Goal: Task Accomplishment & Management: Use online tool/utility

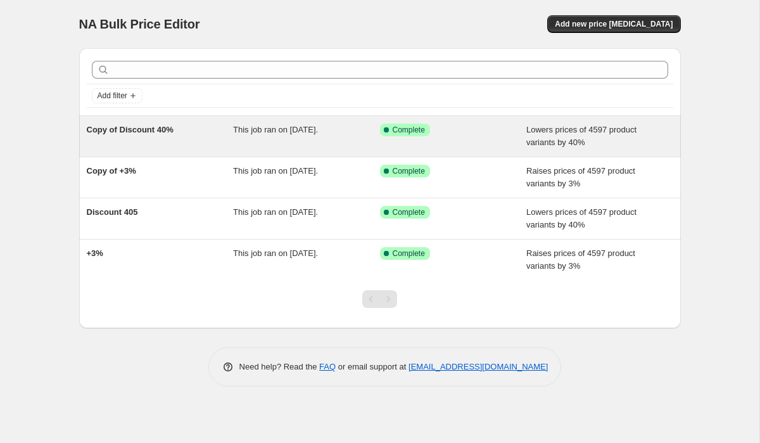
click at [189, 136] on div "Copy of Discount 40%" at bounding box center [160, 136] width 147 height 25
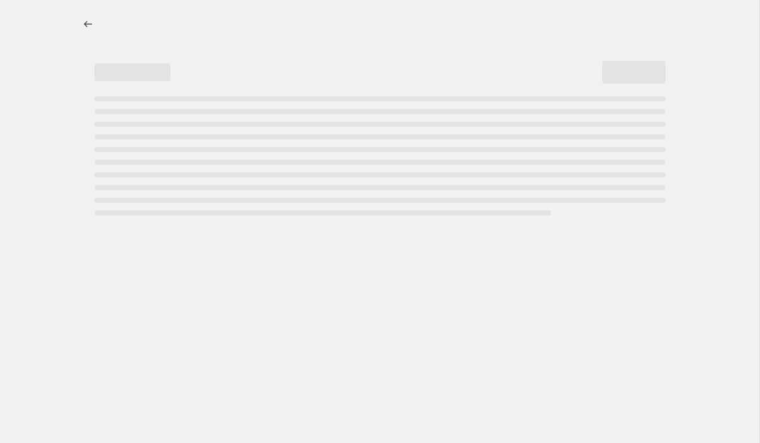
select select "percentage"
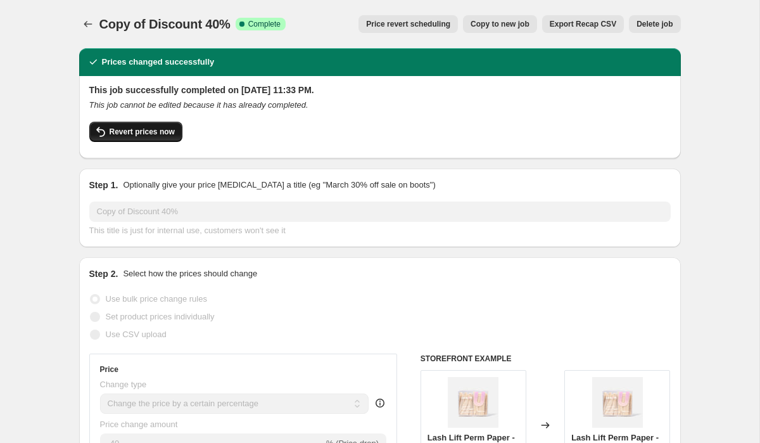
click at [116, 127] on span "Revert prices now" at bounding box center [142, 132] width 65 height 10
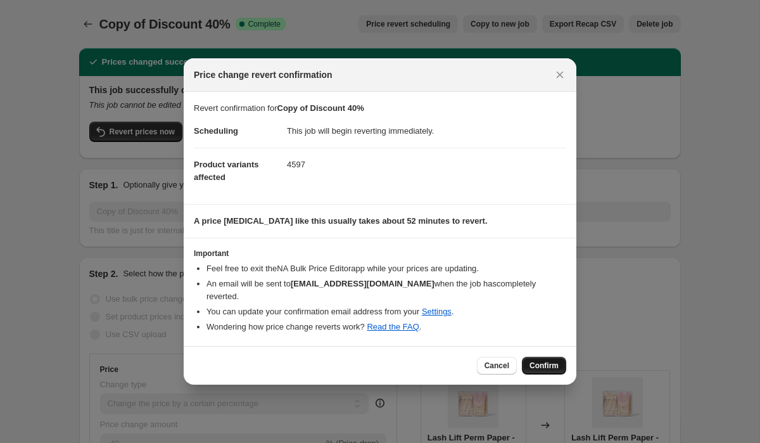
click at [555, 363] on span "Confirm" at bounding box center [544, 366] width 29 height 10
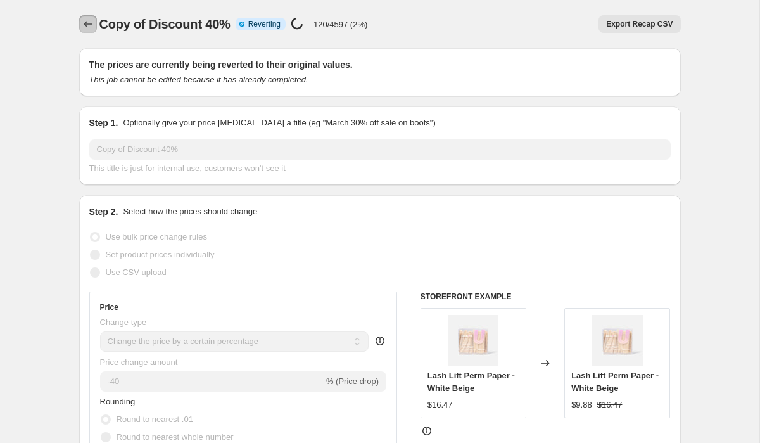
click at [91, 27] on icon "Price change jobs" at bounding box center [88, 24] width 13 height 13
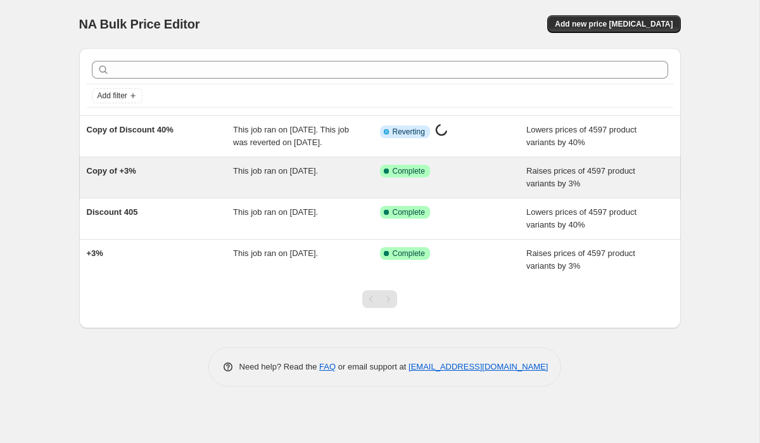
click at [355, 188] on div "This job ran on October 10, 2025." at bounding box center [306, 177] width 147 height 25
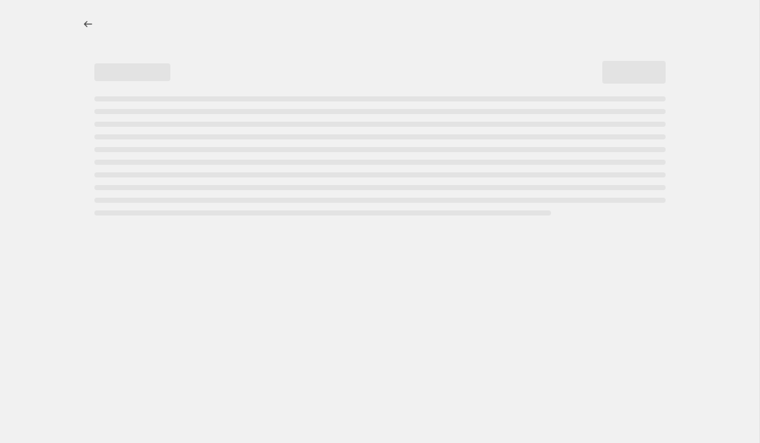
select select "percentage"
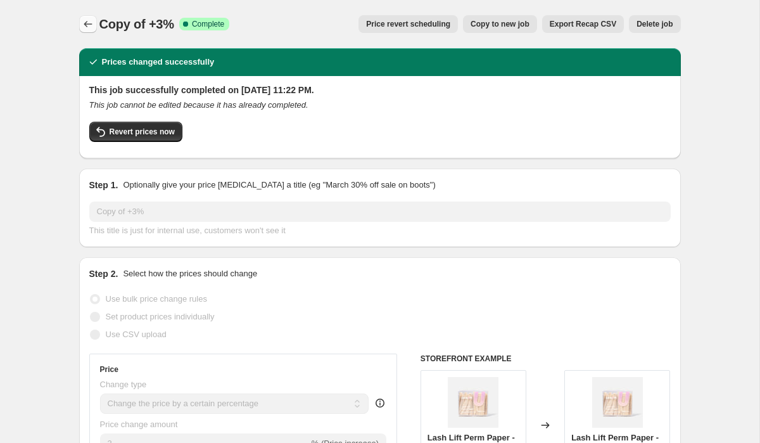
click at [94, 24] on button "Price change jobs" at bounding box center [88, 24] width 18 height 18
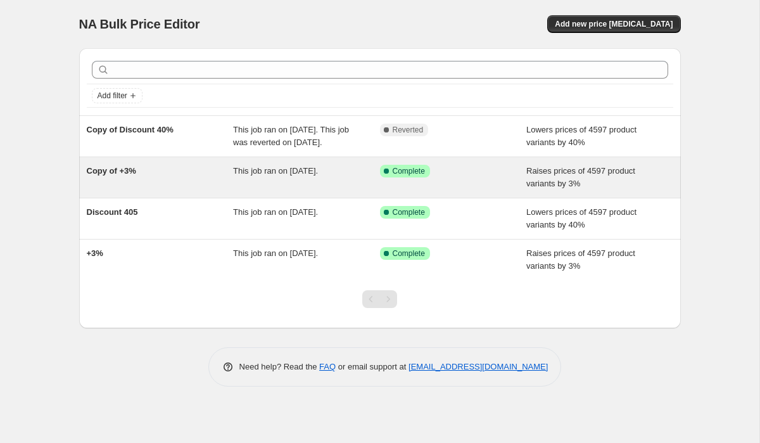
click at [141, 186] on div "Copy of +3%" at bounding box center [160, 177] width 147 height 25
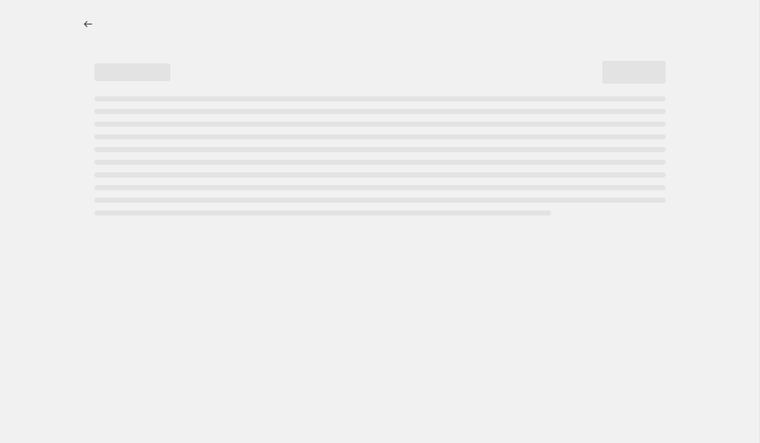
select select "percentage"
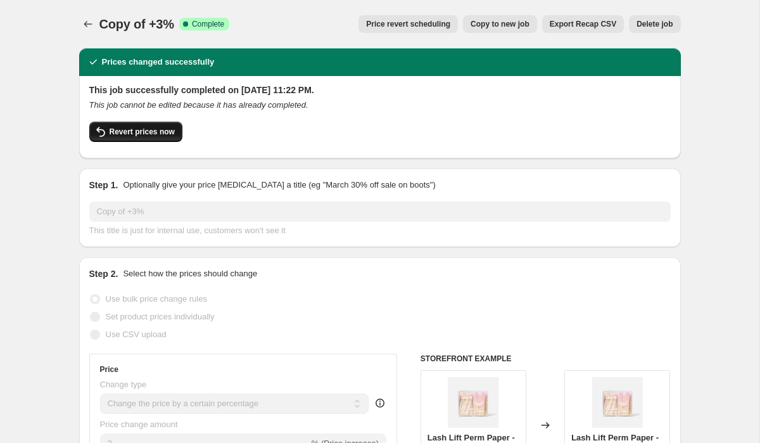
click at [134, 129] on span "Revert prices now" at bounding box center [142, 132] width 65 height 10
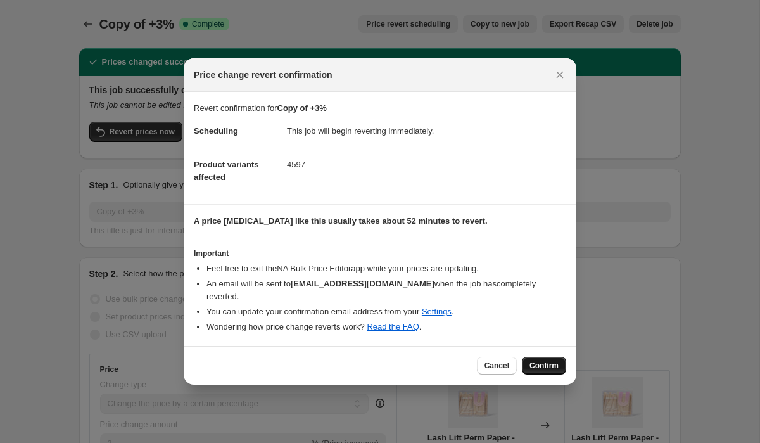
click at [551, 365] on span "Confirm" at bounding box center [544, 366] width 29 height 10
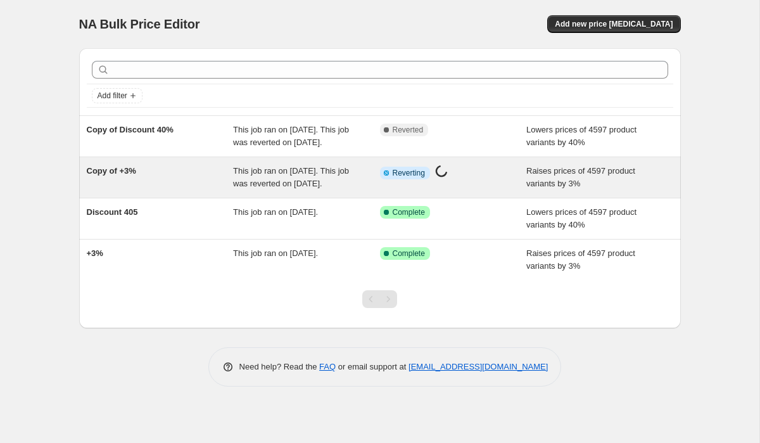
click at [176, 190] on div "Copy of +3%" at bounding box center [160, 177] width 147 height 25
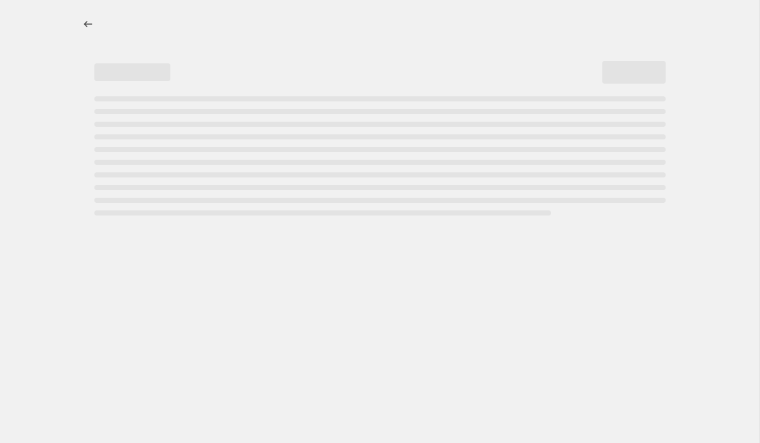
select select "percentage"
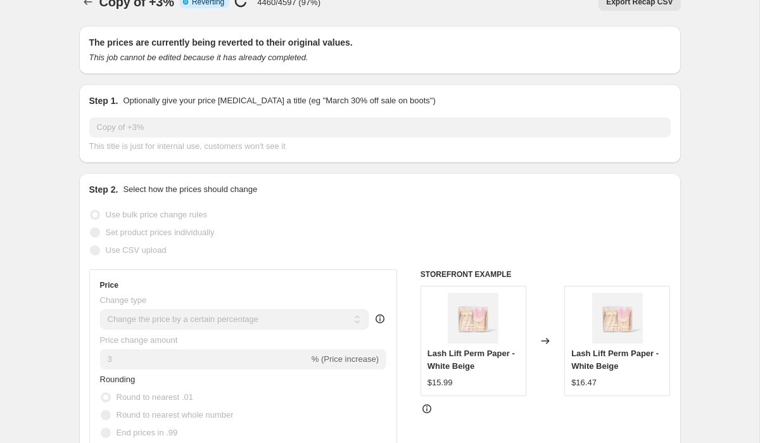
scroll to position [16, 0]
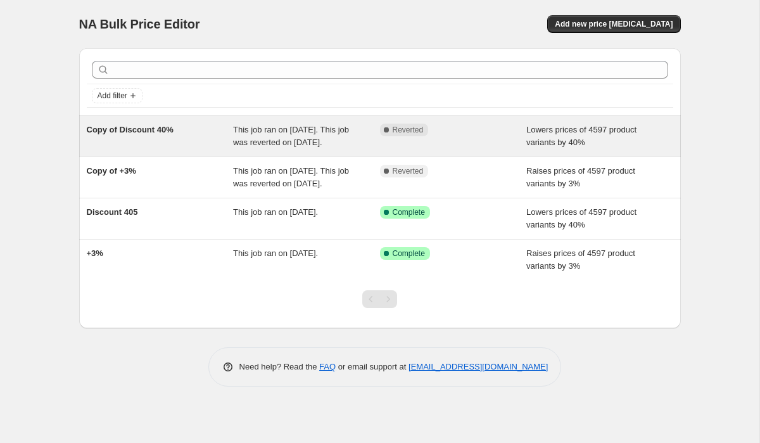
click at [504, 134] on div "Complete Reverted" at bounding box center [444, 130] width 128 height 13
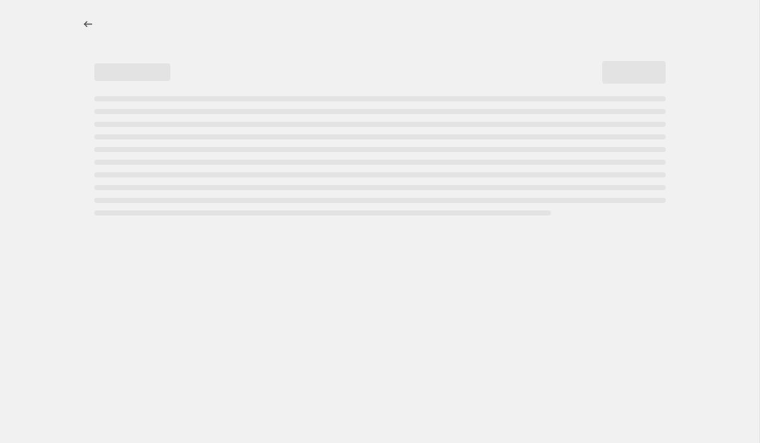
select select "percentage"
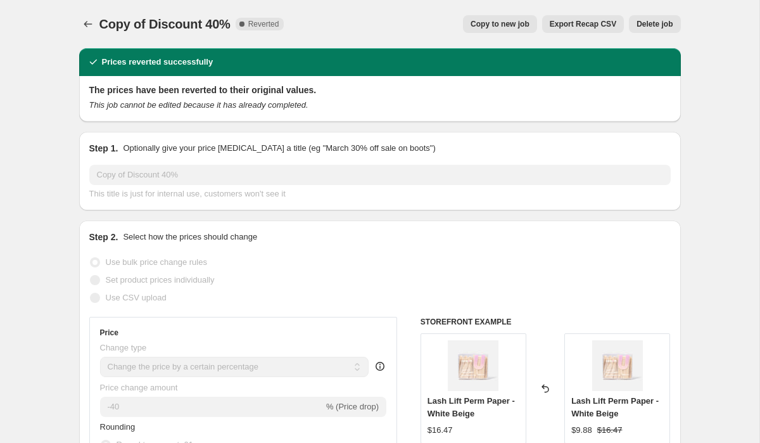
click at [494, 22] on span "Copy to new job" at bounding box center [500, 24] width 59 height 10
select select "percentage"
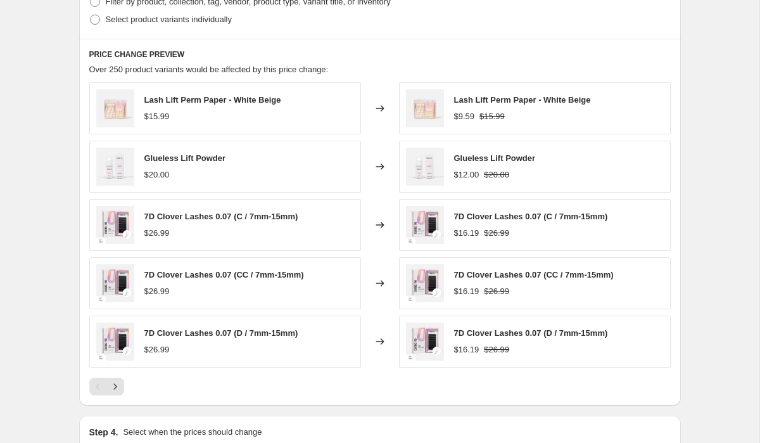
scroll to position [781, 0]
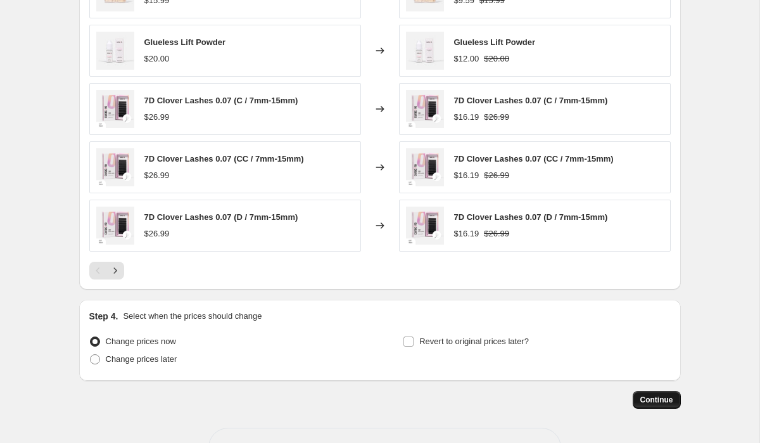
click at [650, 401] on span "Continue" at bounding box center [657, 400] width 33 height 10
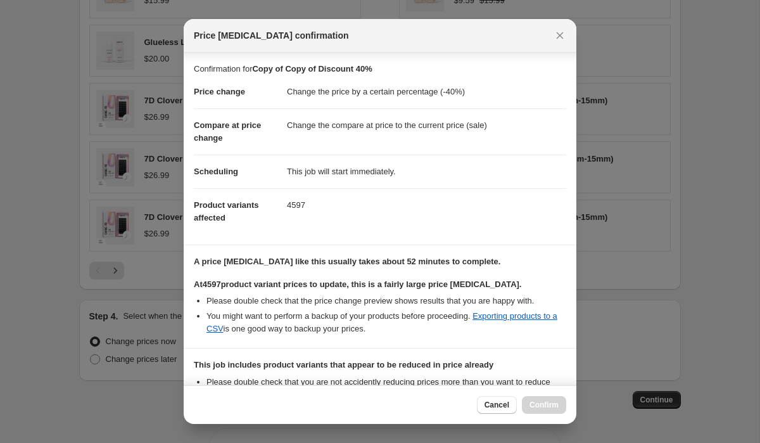
scroll to position [160, 0]
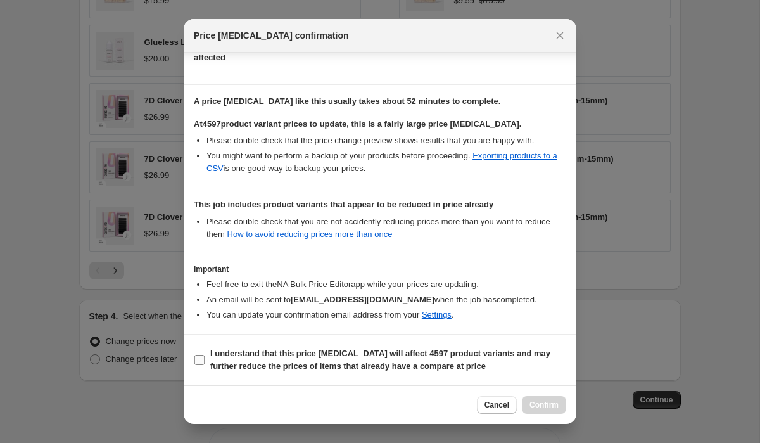
click at [307, 367] on b "I understand that this price [MEDICAL_DATA] will affect 4597 product variants a…" at bounding box center [380, 359] width 340 height 22
click at [205, 365] on input "I understand that this price [MEDICAL_DATA] will affect 4597 product variants a…" at bounding box center [200, 360] width 10 height 10
checkbox input "true"
click at [544, 402] on span "Confirm" at bounding box center [544, 405] width 29 height 10
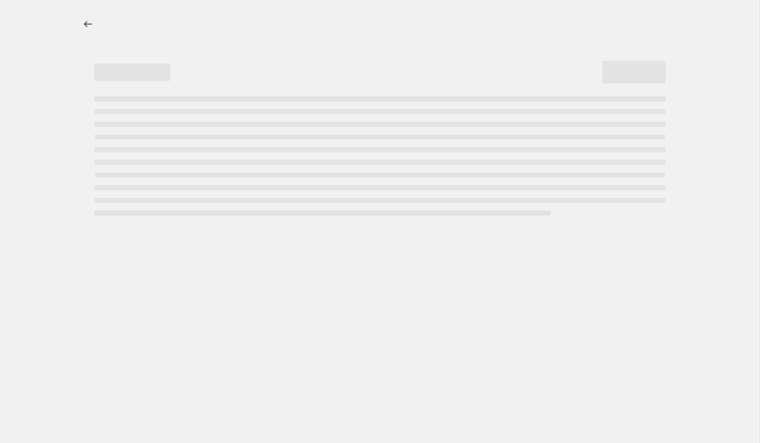
select select "percentage"
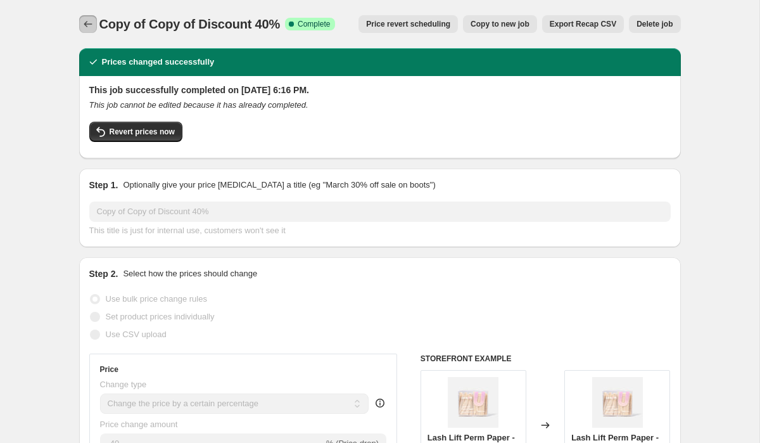
click at [91, 24] on icon "Price change jobs" at bounding box center [88, 24] width 13 height 13
